Goal: Navigation & Orientation: Find specific page/section

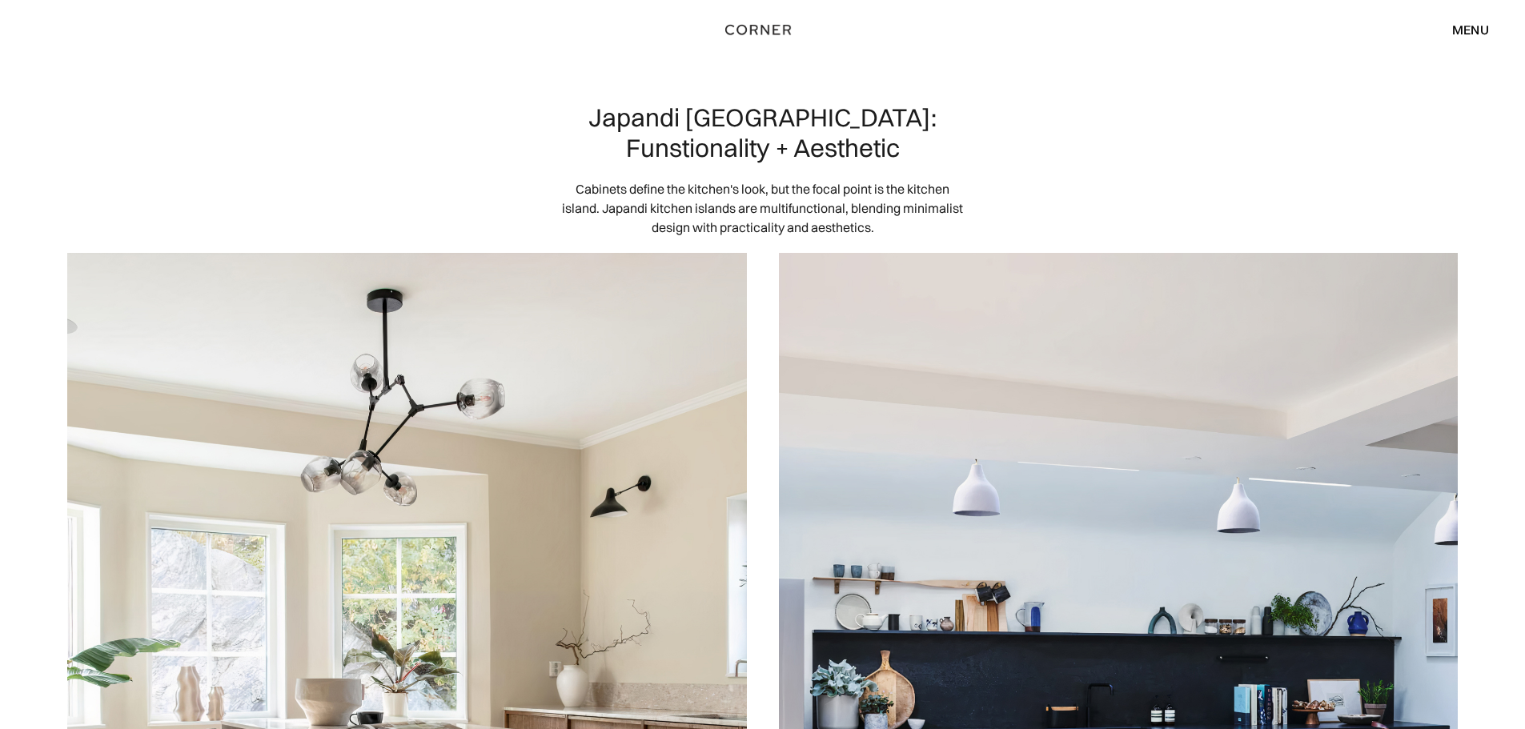
click at [1476, 33] on div "menu" at bounding box center [1470, 29] width 37 height 13
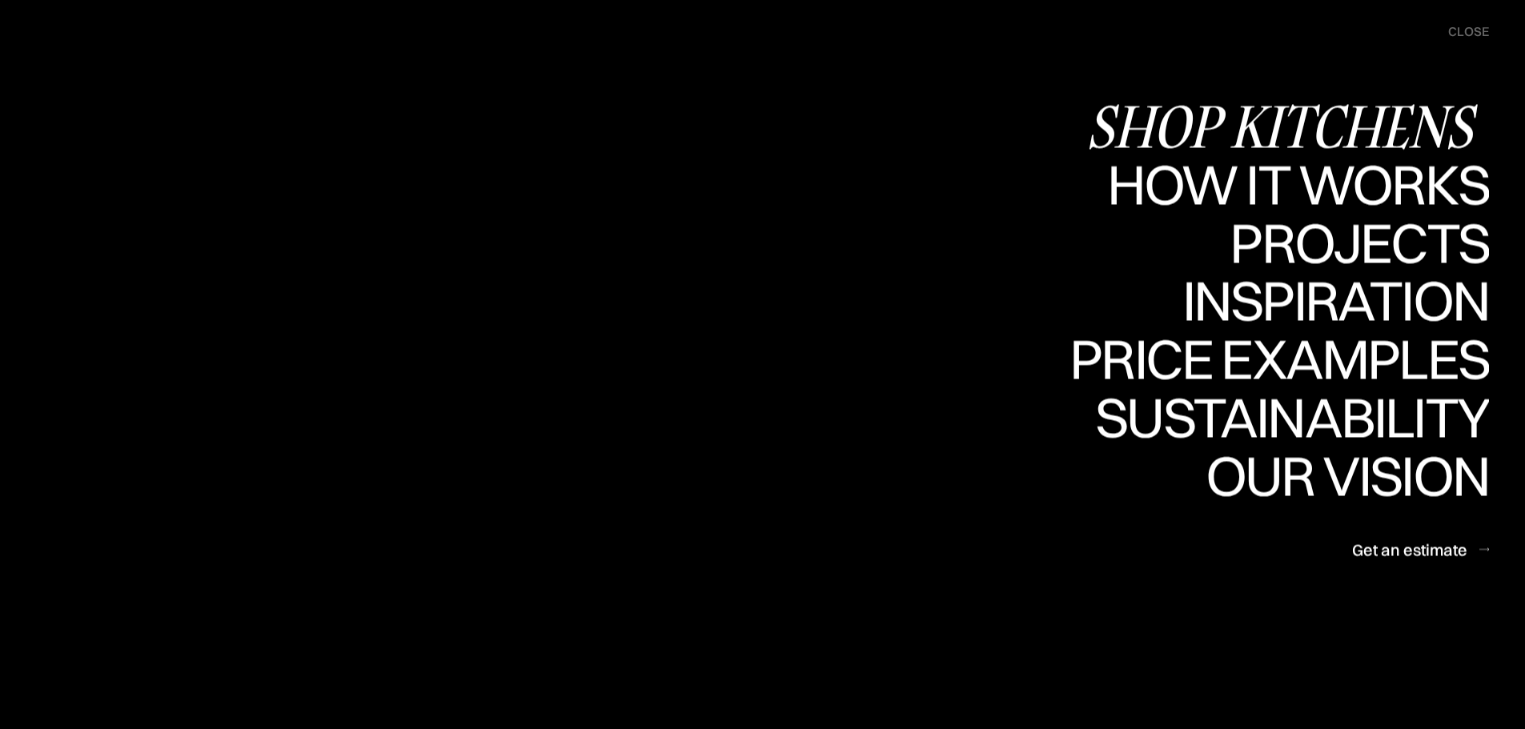
click at [1370, 120] on div "Shop Kitchens" at bounding box center [1287, 126] width 403 height 56
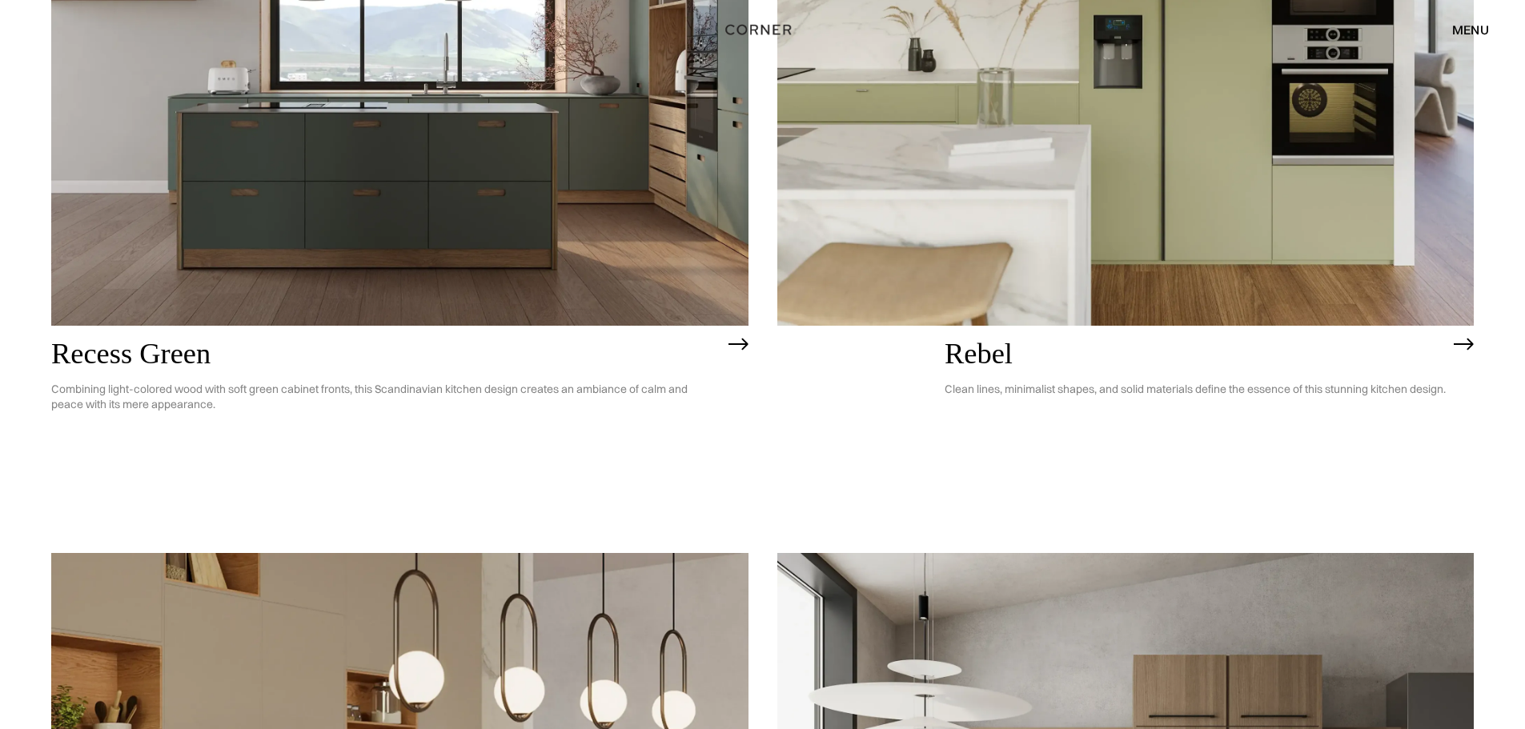
scroll to position [3601, 0]
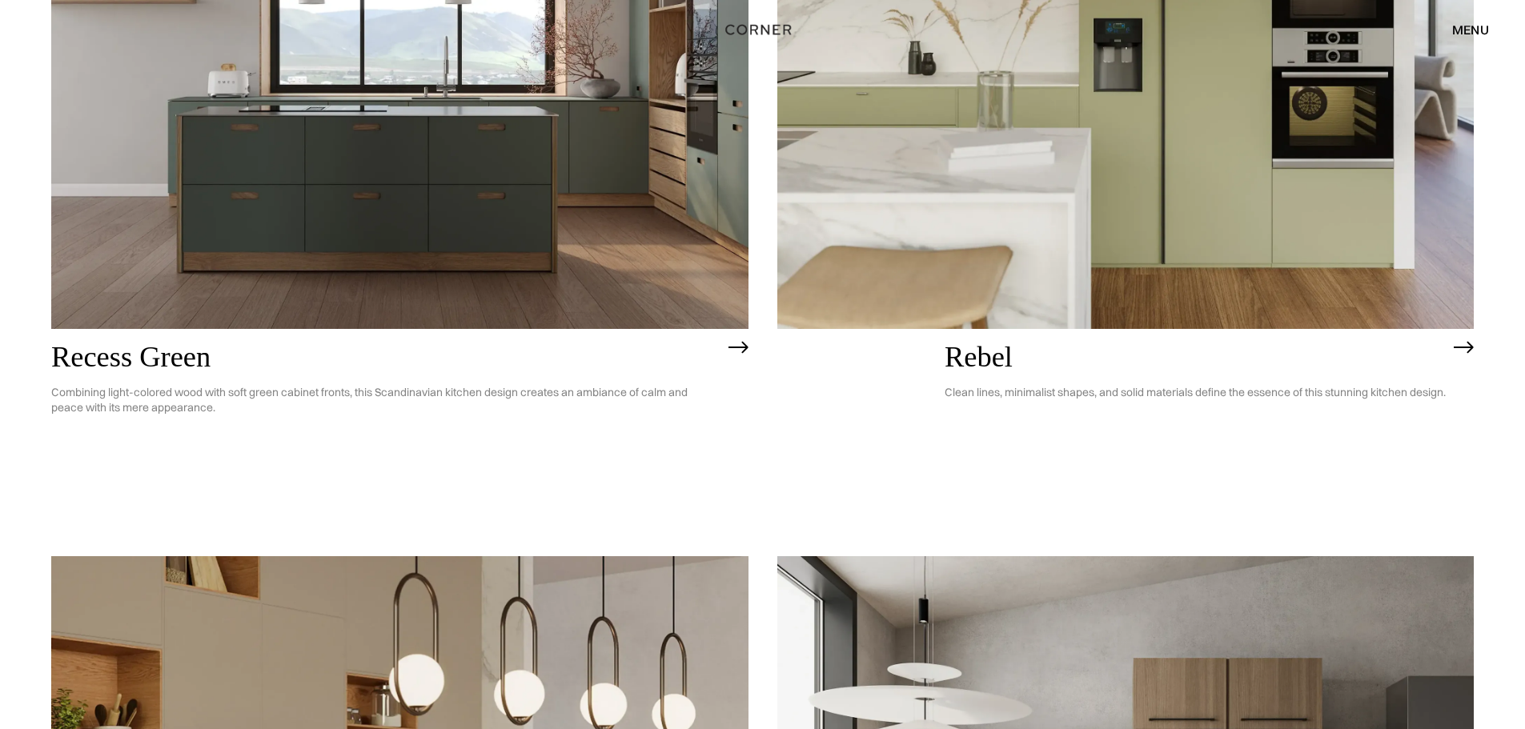
click at [1012, 234] on img at bounding box center [1125, 49] width 697 height 557
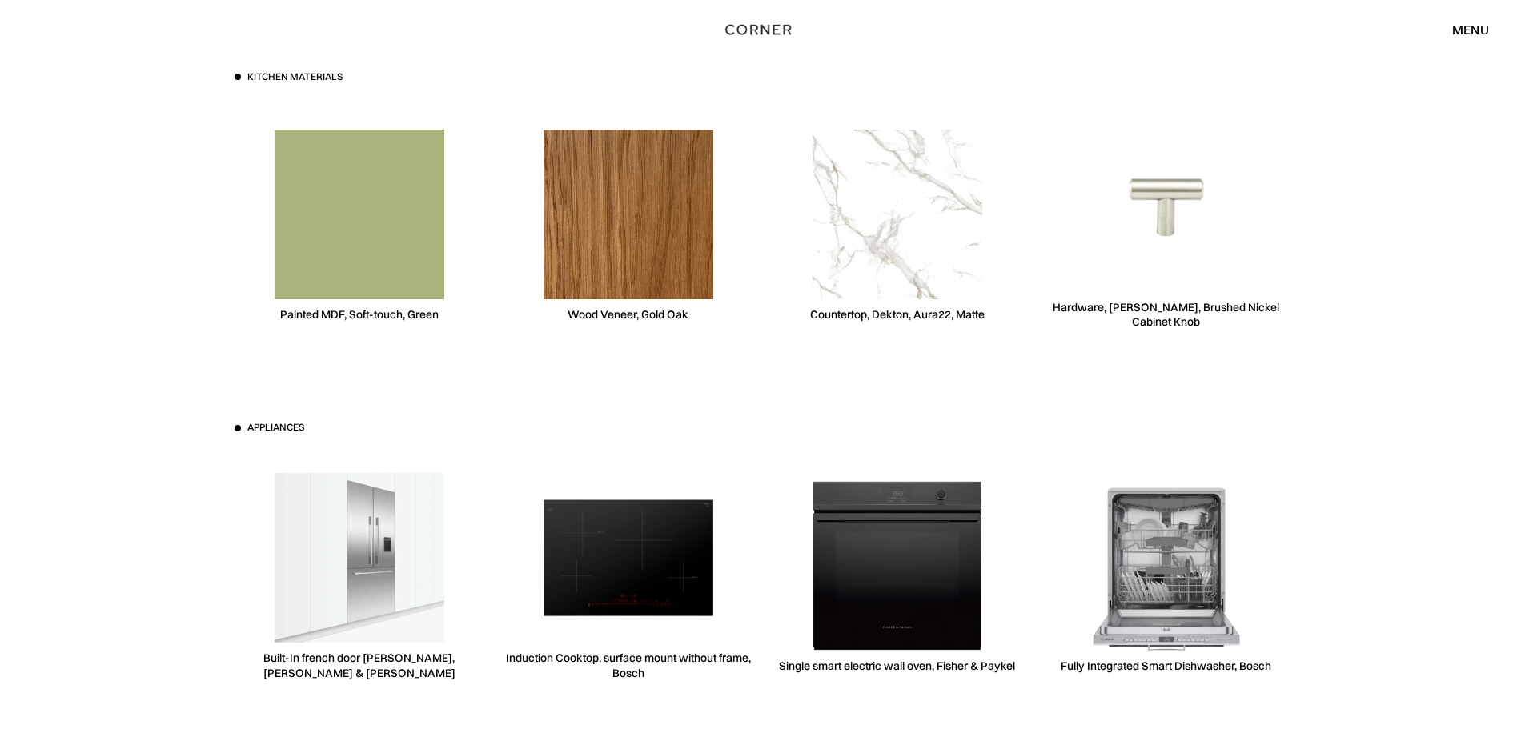
scroll to position [6242, 0]
